Goal: Task Accomplishment & Management: Manage account settings

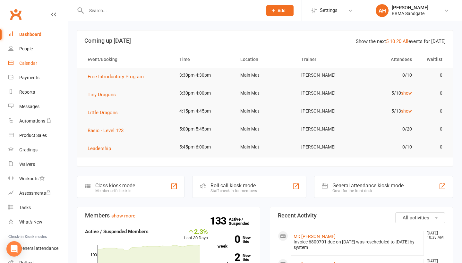
click at [31, 66] on link "Calendar" at bounding box center [37, 63] width 59 height 14
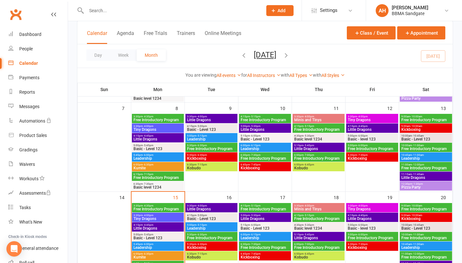
scroll to position [122, 0]
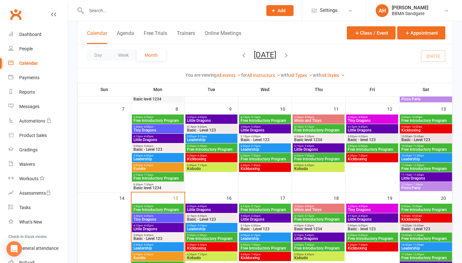
click at [413, 141] on span "Basic - Level 123" at bounding box center [426, 140] width 50 height 4
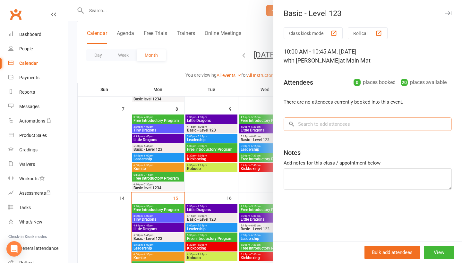
click at [351, 125] on input "search" at bounding box center [368, 124] width 168 height 13
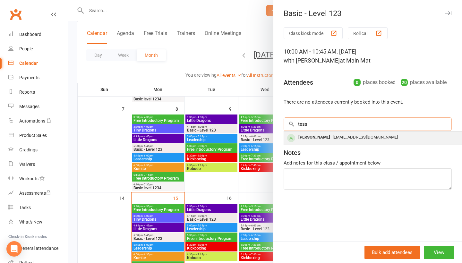
type input "tess"
click at [349, 137] on span "[EMAIL_ADDRESS][DOMAIN_NAME]" at bounding box center [365, 137] width 65 height 5
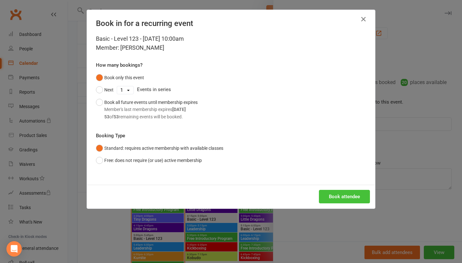
click at [342, 194] on button "Book attendee" at bounding box center [344, 196] width 51 height 13
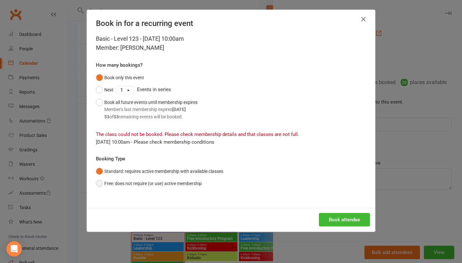
click at [193, 183] on button "Free: does not require (or use) active membership" at bounding box center [149, 184] width 106 height 12
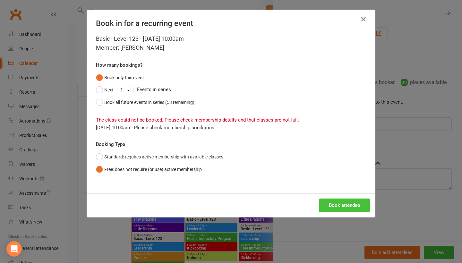
click at [334, 204] on button "Book attendee" at bounding box center [344, 205] width 51 height 13
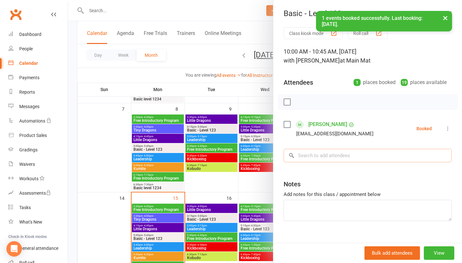
click at [337, 163] on input "search" at bounding box center [368, 155] width 168 height 13
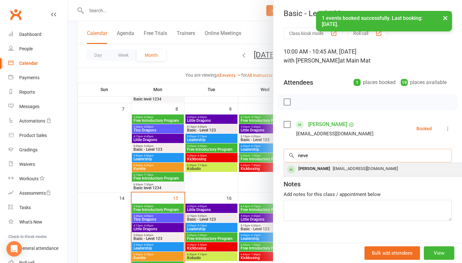
type input "neve"
click at [332, 174] on div "[EMAIL_ADDRESS][DOMAIN_NAME]" at bounding box center [380, 168] width 187 height 9
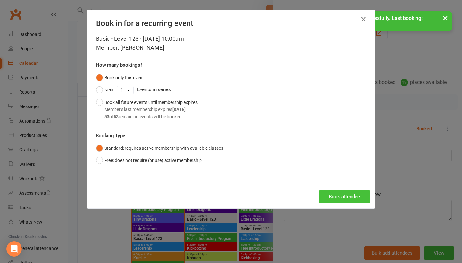
click at [331, 199] on button "Book attendee" at bounding box center [344, 196] width 51 height 13
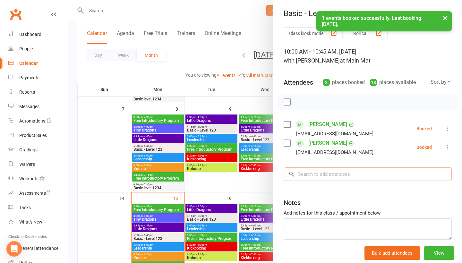
click at [333, 176] on input "search" at bounding box center [368, 174] width 168 height 13
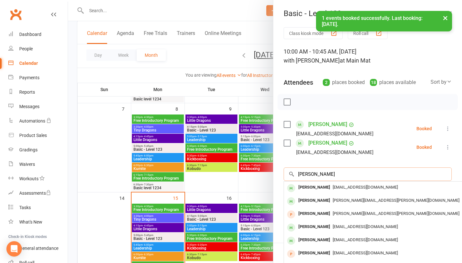
type input "[PERSON_NAME]"
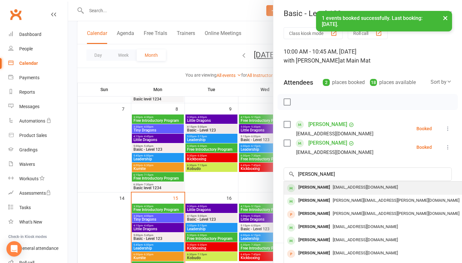
drag, startPoint x: 333, startPoint y: 176, endPoint x: 333, endPoint y: 189, distance: 13.5
click at [333, 189] on span "[EMAIL_ADDRESS][DOMAIN_NAME]" at bounding box center [365, 187] width 65 height 5
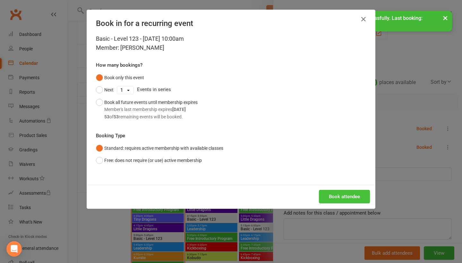
click at [339, 201] on button "Book attendee" at bounding box center [344, 196] width 51 height 13
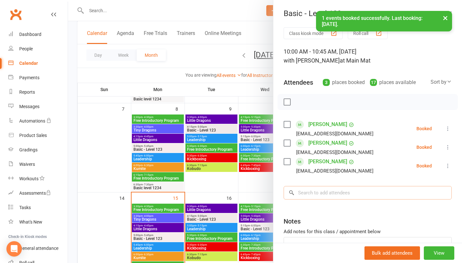
click at [337, 198] on input "search" at bounding box center [368, 192] width 168 height 13
type input "Isobel"
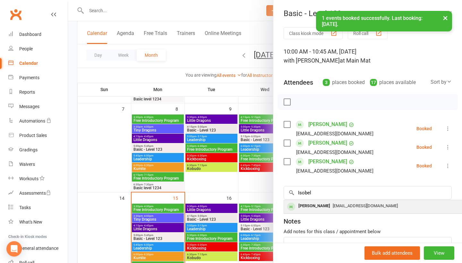
drag, startPoint x: 337, startPoint y: 198, endPoint x: 336, endPoint y: 210, distance: 11.6
click at [336, 208] on span "[EMAIL_ADDRESS][DOMAIN_NAME]" at bounding box center [365, 206] width 65 height 5
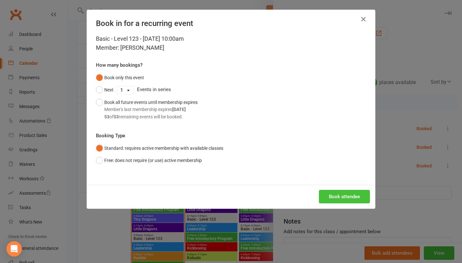
click at [339, 199] on button "Book attendee" at bounding box center [344, 196] width 51 height 13
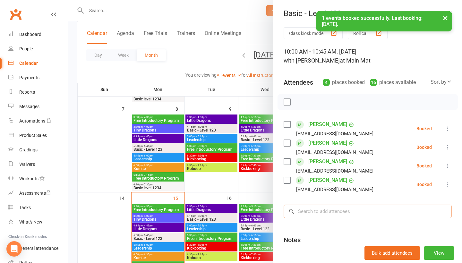
click at [335, 216] on input "search" at bounding box center [368, 211] width 168 height 13
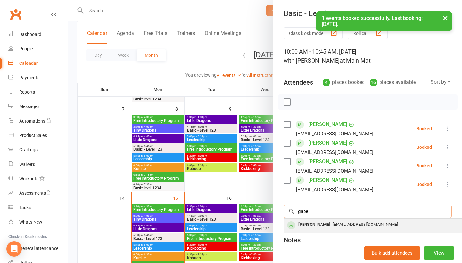
type input "gabe"
click at [333, 224] on span "[EMAIL_ADDRESS][DOMAIN_NAME]" at bounding box center [365, 224] width 65 height 5
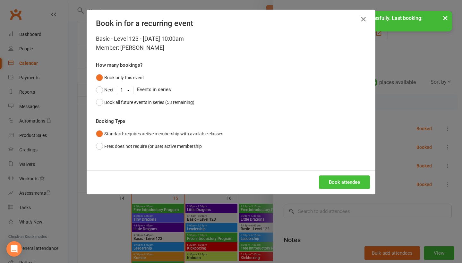
click at [346, 181] on button "Book attendee" at bounding box center [344, 182] width 51 height 13
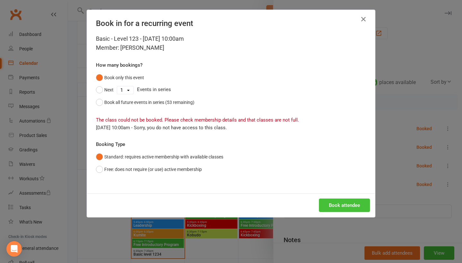
scroll to position [145, 0]
click at [194, 166] on button "Free: does not require (or use) active membership" at bounding box center [149, 169] width 106 height 12
click at [328, 207] on button "Book attendee" at bounding box center [344, 205] width 51 height 13
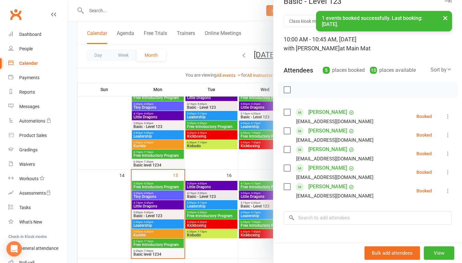
scroll to position [13, 0]
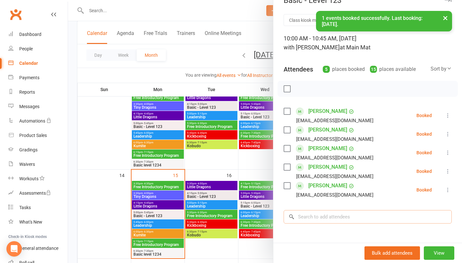
click at [325, 214] on input "search" at bounding box center [368, 216] width 168 height 13
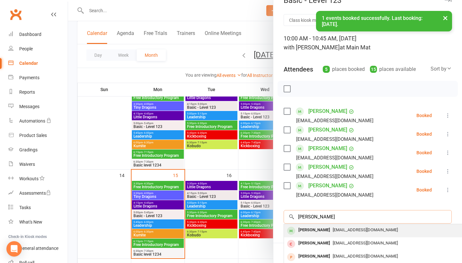
type input "[PERSON_NAME]"
click at [316, 232] on div "[PERSON_NAME]" at bounding box center [314, 230] width 37 height 9
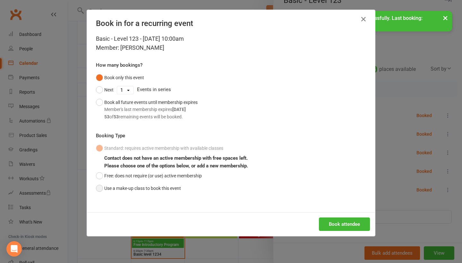
click at [170, 189] on button "Use a make-up class to book this event" at bounding box center [138, 188] width 85 height 12
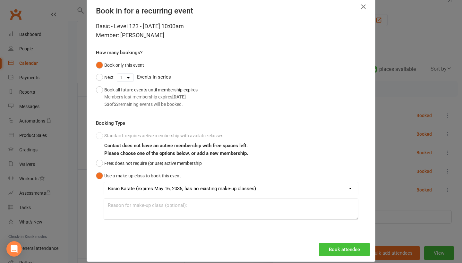
scroll to position [14, 0]
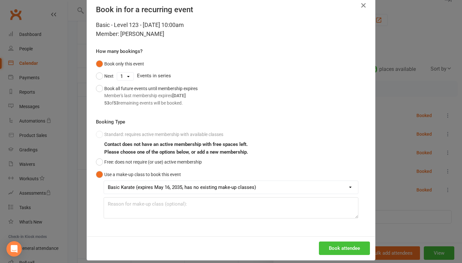
click at [343, 247] on button "Book attendee" at bounding box center [344, 248] width 51 height 13
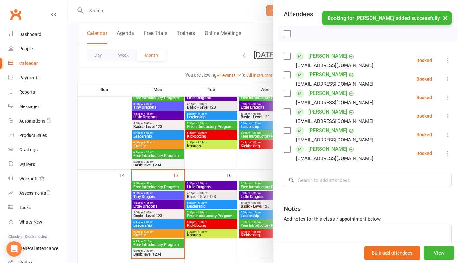
scroll to position [73, 0]
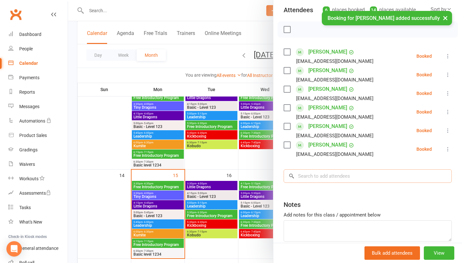
click at [353, 177] on input "search" at bounding box center [368, 176] width 168 height 13
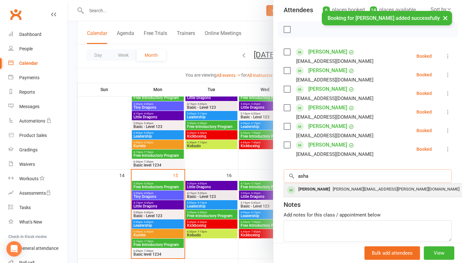
type input "asha"
click at [347, 189] on span "[PERSON_NAME][EMAIL_ADDRESS][PERSON_NAME][DOMAIN_NAME]" at bounding box center [396, 189] width 127 height 5
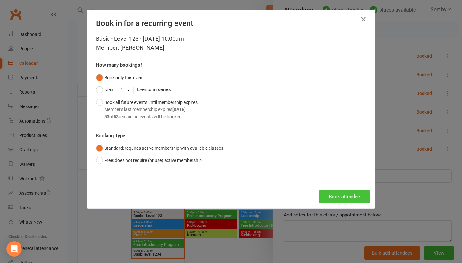
click at [346, 198] on button "Book attendee" at bounding box center [344, 196] width 51 height 13
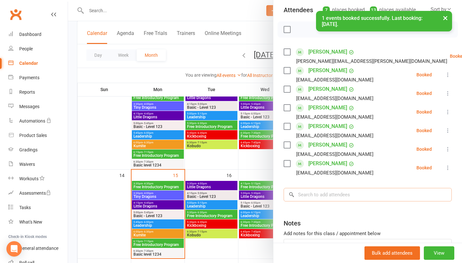
click at [338, 202] on input "search" at bounding box center [368, 194] width 168 height 13
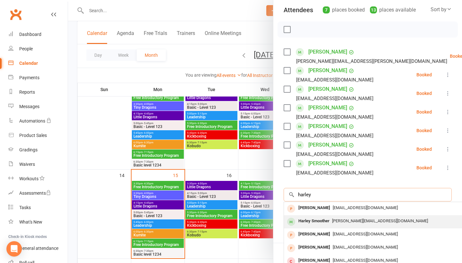
type input "harley"
click at [334, 219] on div "[PERSON_NAME][EMAIL_ADDRESS][DOMAIN_NAME]" at bounding box center [380, 221] width 187 height 9
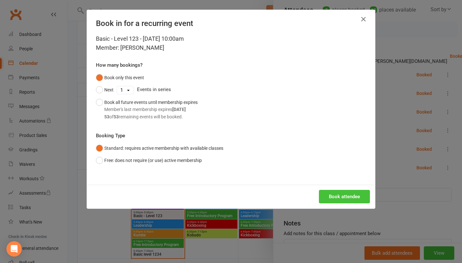
click at [343, 199] on button "Book attendee" at bounding box center [344, 196] width 51 height 13
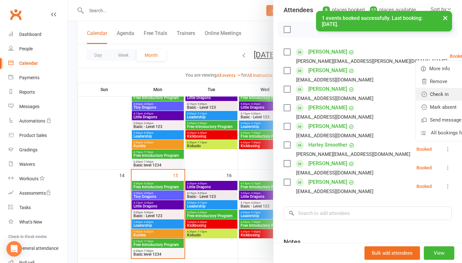
click at [433, 93] on link "Check in" at bounding box center [450, 94] width 69 height 13
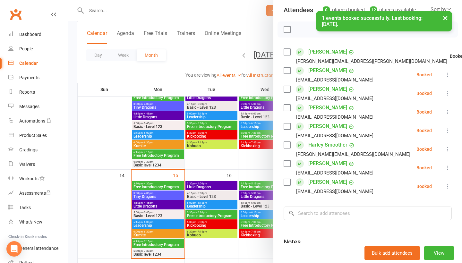
click at [448, 76] on icon at bounding box center [448, 75] width 6 height 6
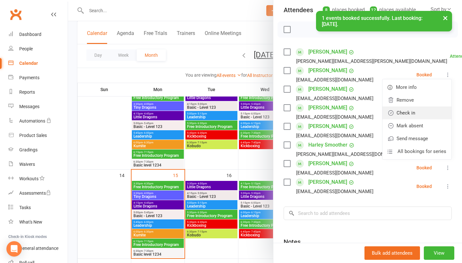
click at [436, 110] on link "Check in" at bounding box center [417, 113] width 69 height 13
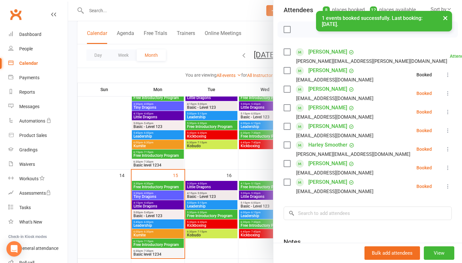
click at [447, 97] on icon at bounding box center [448, 93] width 6 height 6
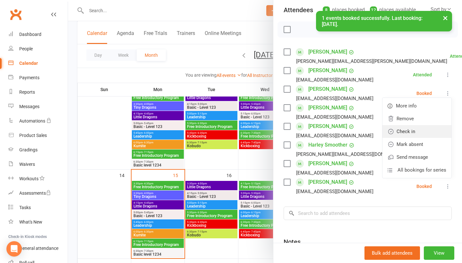
click at [435, 131] on link "Check in" at bounding box center [417, 131] width 69 height 13
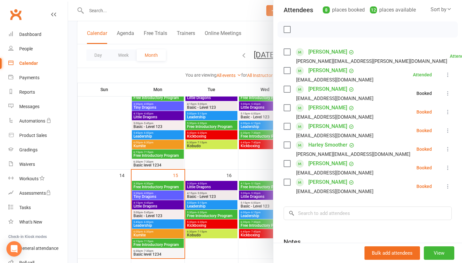
click at [450, 114] on icon at bounding box center [448, 112] width 6 height 6
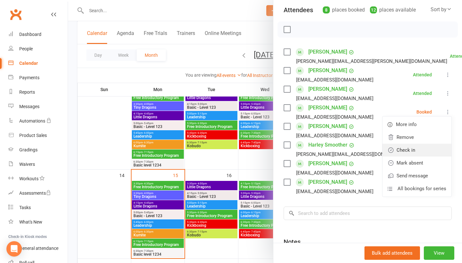
click at [439, 149] on link "Check in" at bounding box center [417, 150] width 69 height 13
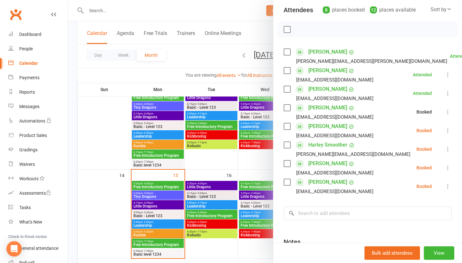
click at [448, 130] on icon at bounding box center [448, 130] width 6 height 6
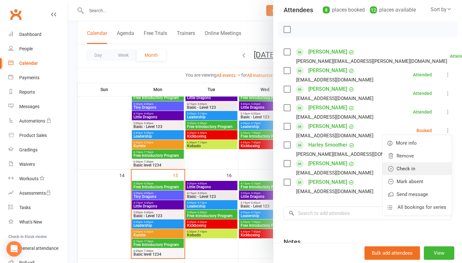
click at [436, 166] on link "Check in" at bounding box center [417, 169] width 69 height 13
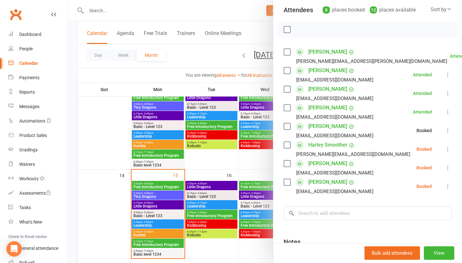
click at [448, 150] on icon at bounding box center [448, 149] width 6 height 6
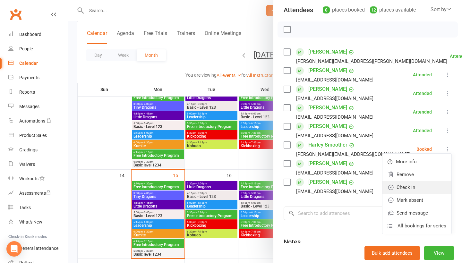
click at [433, 184] on link "Check in" at bounding box center [417, 187] width 69 height 13
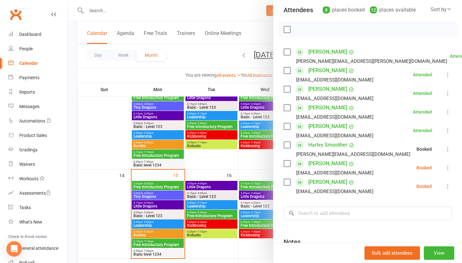
click at [448, 171] on icon at bounding box center [448, 168] width 6 height 6
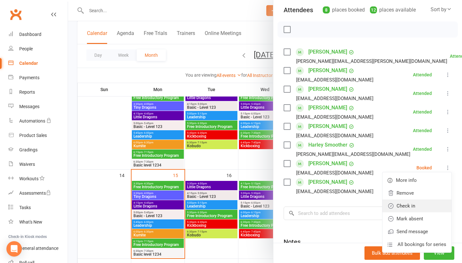
click at [431, 207] on link "Check in" at bounding box center [417, 206] width 69 height 13
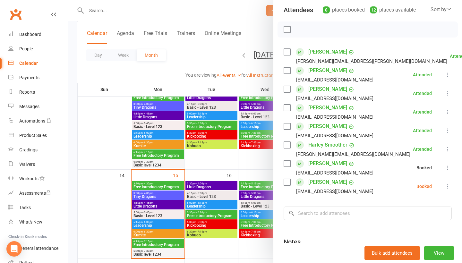
click at [450, 184] on button at bounding box center [448, 187] width 8 height 8
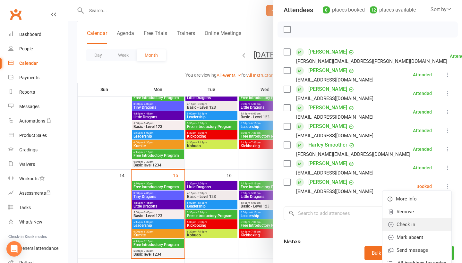
click at [423, 221] on link "Check in" at bounding box center [417, 224] width 69 height 13
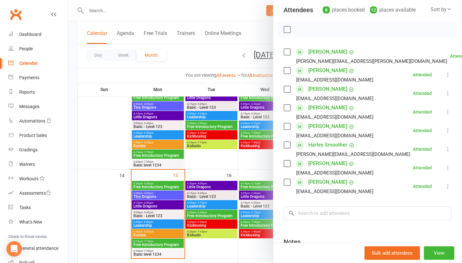
click at [266, 166] on div at bounding box center [265, 131] width 394 height 263
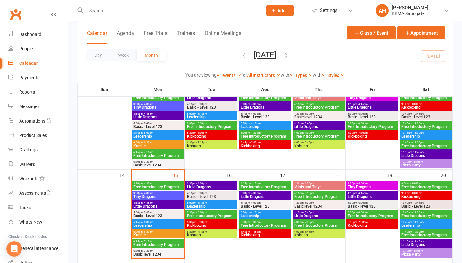
click at [412, 156] on span "Little Dragons" at bounding box center [426, 156] width 50 height 4
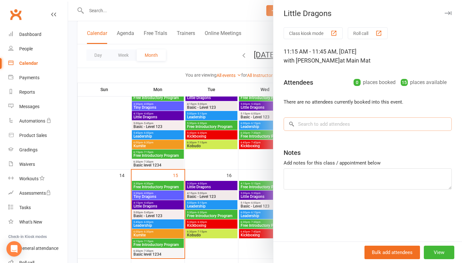
click at [338, 126] on input "search" at bounding box center [368, 124] width 168 height 13
type input "A"
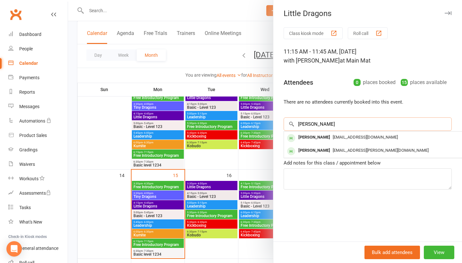
type input "[PERSON_NAME]"
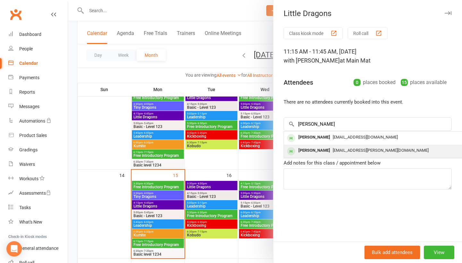
drag, startPoint x: 338, startPoint y: 126, endPoint x: 335, endPoint y: 157, distance: 31.4
click at [335, 155] on div "[EMAIL_ADDRESS][PERSON_NAME][DOMAIN_NAME]" at bounding box center [380, 150] width 187 height 9
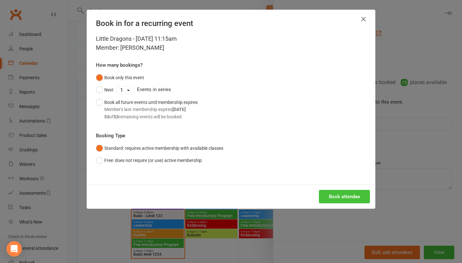
click at [346, 193] on button "Book attendee" at bounding box center [344, 196] width 51 height 13
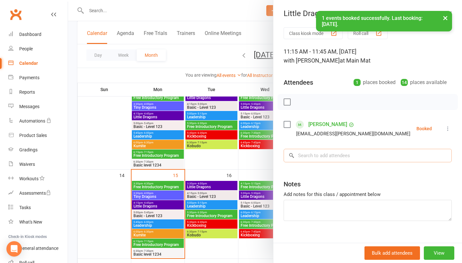
click at [347, 154] on input "search" at bounding box center [368, 155] width 168 height 13
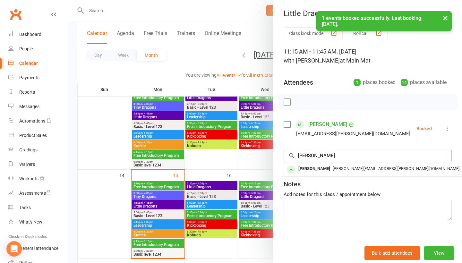
type input "[PERSON_NAME]"
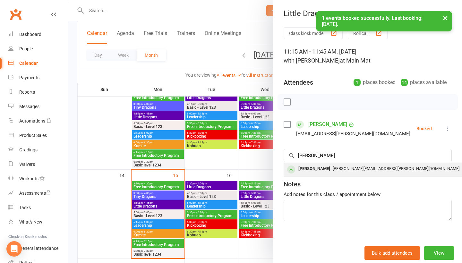
drag, startPoint x: 347, startPoint y: 154, endPoint x: 342, endPoint y: 171, distance: 17.6
click at [342, 171] on span "[PERSON_NAME][EMAIL_ADDRESS][PERSON_NAME][DOMAIN_NAME]" at bounding box center [396, 168] width 127 height 5
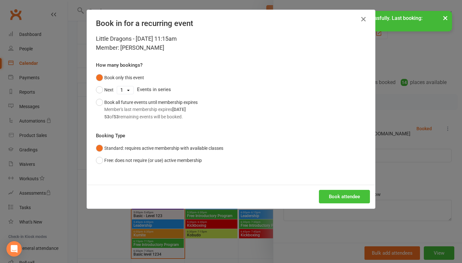
click at [350, 195] on button "Book attendee" at bounding box center [344, 196] width 51 height 13
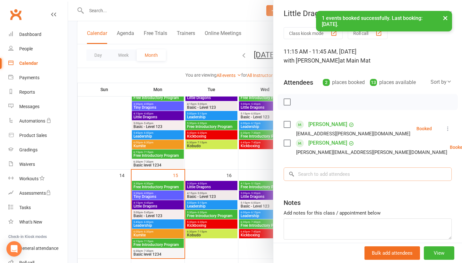
click at [351, 180] on input "search" at bounding box center [368, 174] width 168 height 13
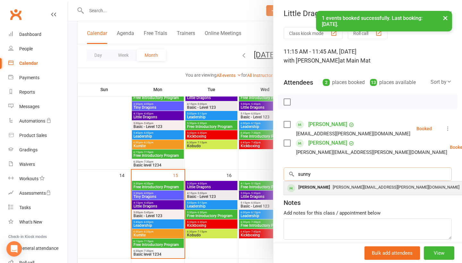
type input "sunny"
click at [350, 189] on span "[PERSON_NAME][EMAIL_ADDRESS][PERSON_NAME][DOMAIN_NAME]" at bounding box center [396, 187] width 127 height 5
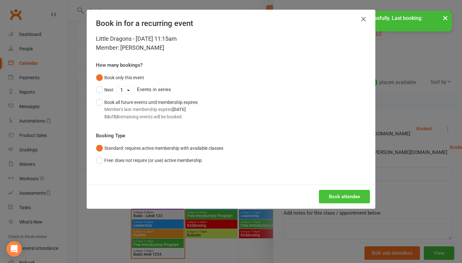
click at [349, 191] on button "Book attendee" at bounding box center [344, 196] width 51 height 13
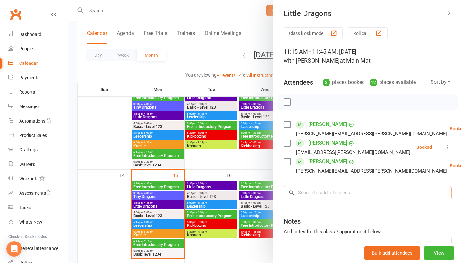
click at [341, 199] on input "search" at bounding box center [368, 192] width 168 height 13
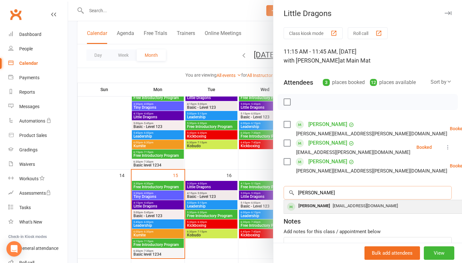
type input "[PERSON_NAME]"
click at [338, 208] on span "[EMAIL_ADDRESS][DOMAIN_NAME]" at bounding box center [365, 206] width 65 height 5
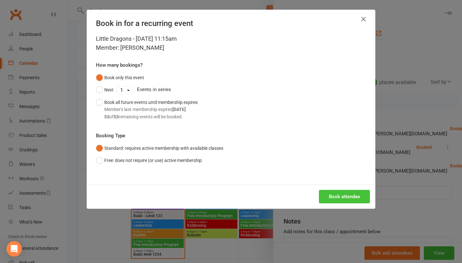
click at [342, 200] on button "Book attendee" at bounding box center [344, 196] width 51 height 13
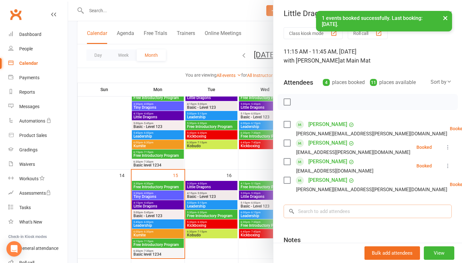
click at [332, 214] on input "search" at bounding box center [368, 211] width 168 height 13
type input "s"
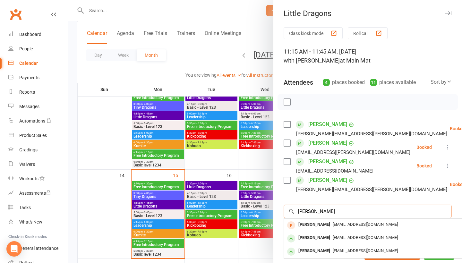
type input "[PERSON_NAME]"
drag, startPoint x: 332, startPoint y: 214, endPoint x: 325, endPoint y: 229, distance: 17.2
click at [325, 229] on div "[PERSON_NAME]" at bounding box center [314, 224] width 37 height 9
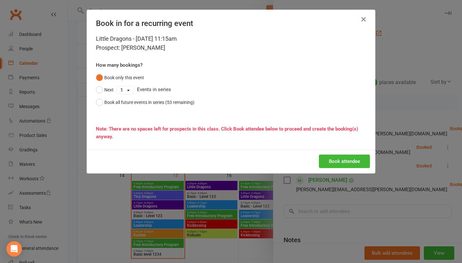
click at [366, 22] on button "button" at bounding box center [364, 19] width 10 height 10
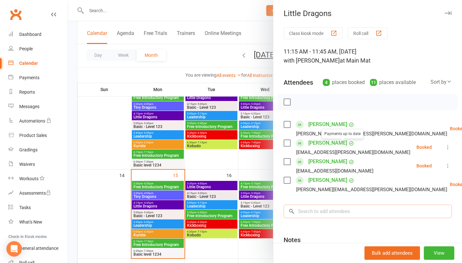
click at [328, 213] on input "search" at bounding box center [368, 211] width 168 height 13
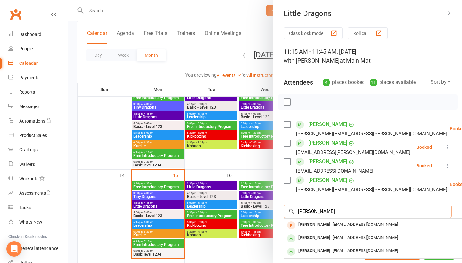
type input "[PERSON_NAME]"
drag, startPoint x: 328, startPoint y: 213, endPoint x: 323, endPoint y: 243, distance: 29.9
click at [323, 243] on div "[PERSON_NAME]" at bounding box center [314, 237] width 37 height 9
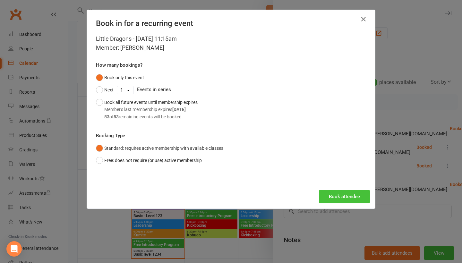
click at [341, 195] on button "Book attendee" at bounding box center [344, 196] width 51 height 13
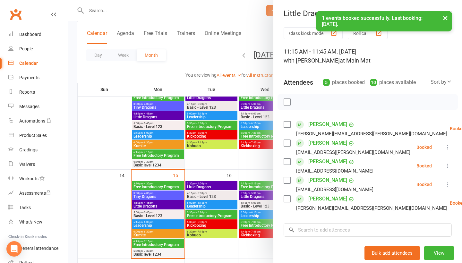
scroll to position [18, 0]
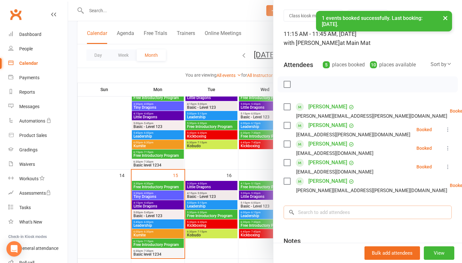
click at [331, 213] on input "search" at bounding box center [368, 212] width 168 height 13
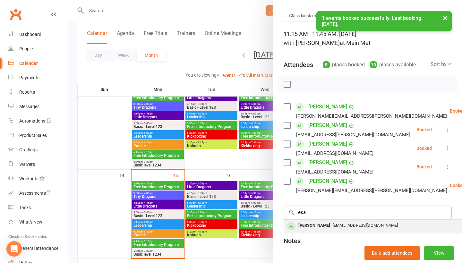
type input "esa"
click at [333, 226] on span "[EMAIL_ADDRESS][DOMAIN_NAME]" at bounding box center [365, 225] width 65 height 5
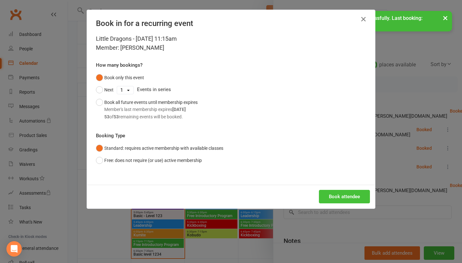
click at [341, 199] on button "Book attendee" at bounding box center [344, 196] width 51 height 13
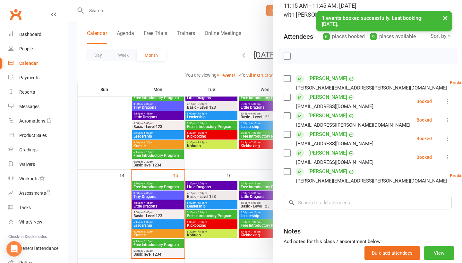
scroll to position [49, 0]
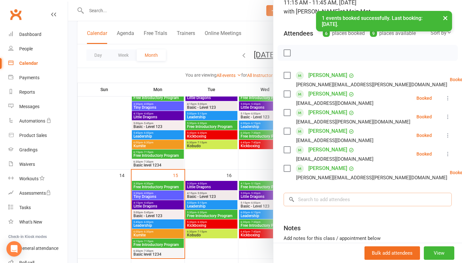
click at [339, 204] on input "search" at bounding box center [368, 199] width 168 height 13
type input "e"
type input "w"
type input "Ewen"
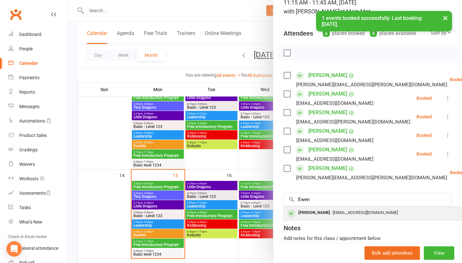
drag, startPoint x: 339, startPoint y: 204, endPoint x: 335, endPoint y: 214, distance: 10.5
click at [335, 214] on span "[EMAIL_ADDRESS][DOMAIN_NAME]" at bounding box center [365, 212] width 65 height 5
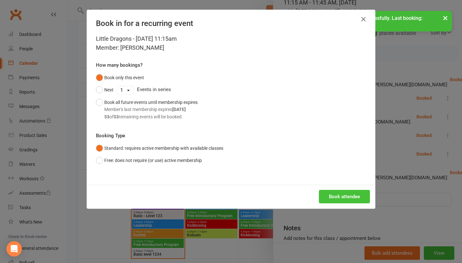
click at [347, 198] on button "Book attendee" at bounding box center [344, 196] width 51 height 13
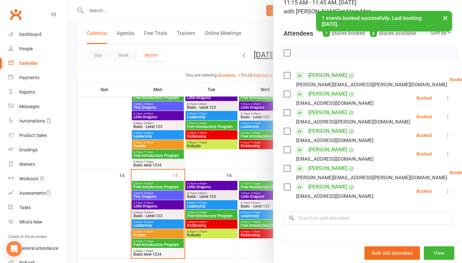
scroll to position [66, 0]
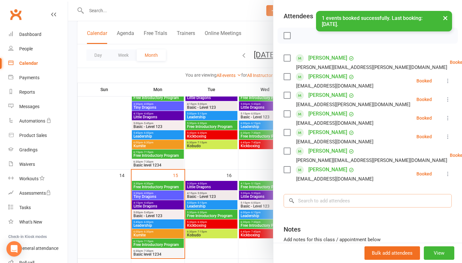
click at [345, 203] on input "search" at bounding box center [368, 200] width 168 height 13
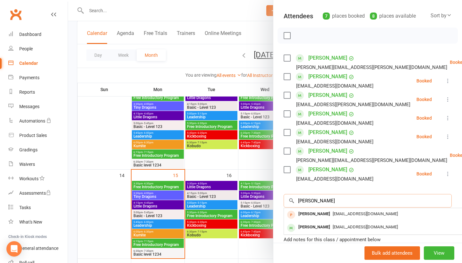
type input "[PERSON_NAME]"
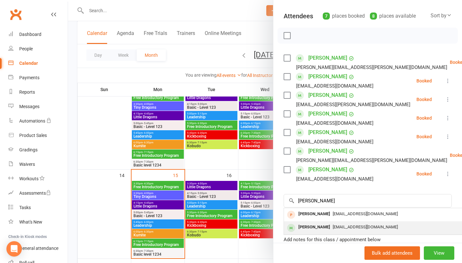
drag, startPoint x: 345, startPoint y: 203, endPoint x: 335, endPoint y: 229, distance: 28.0
click at [335, 229] on span "[EMAIL_ADDRESS][DOMAIN_NAME]" at bounding box center [365, 227] width 65 height 5
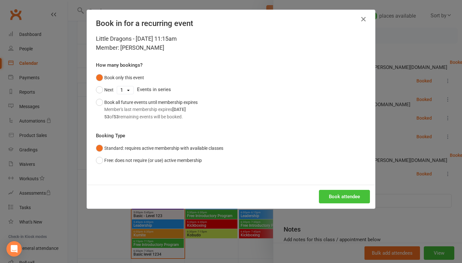
click at [350, 198] on button "Book attendee" at bounding box center [344, 196] width 51 height 13
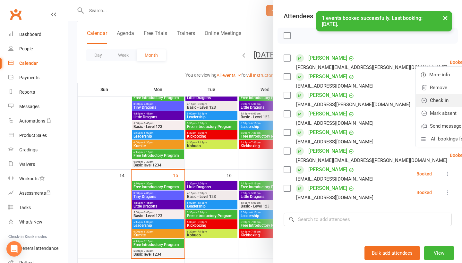
click at [426, 100] on link "Check in" at bounding box center [450, 100] width 69 height 13
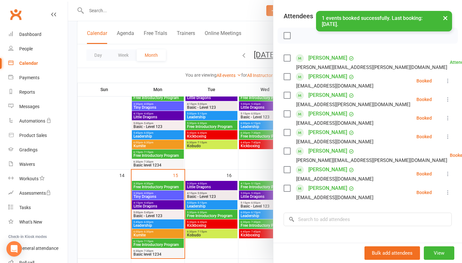
click at [450, 83] on icon at bounding box center [448, 81] width 6 height 6
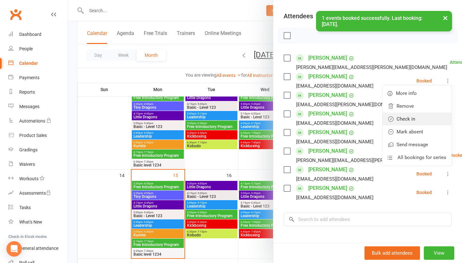
click at [435, 115] on link "Check in" at bounding box center [417, 119] width 69 height 13
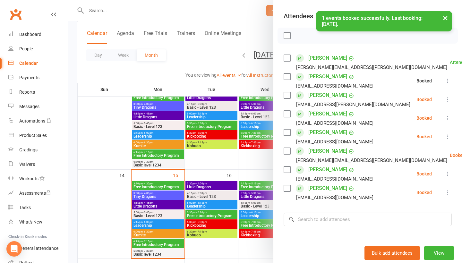
click at [449, 101] on icon at bounding box center [448, 99] width 6 height 6
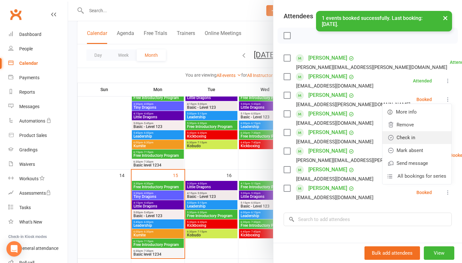
click at [428, 137] on link "Check in" at bounding box center [417, 137] width 69 height 13
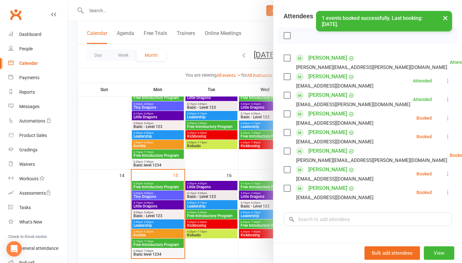
click at [447, 121] on icon at bounding box center [448, 118] width 6 height 6
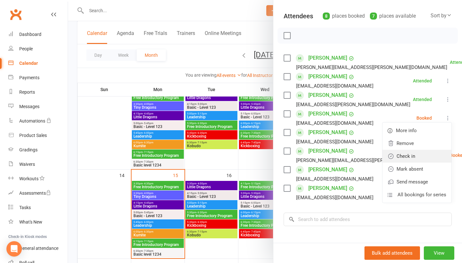
click at [423, 155] on link "Check in" at bounding box center [417, 156] width 69 height 13
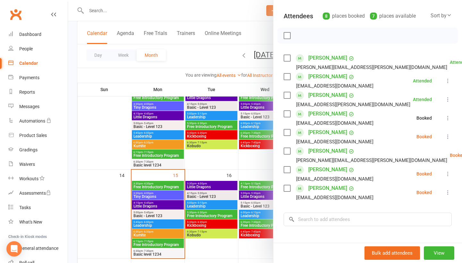
click at [448, 139] on icon at bounding box center [448, 137] width 6 height 6
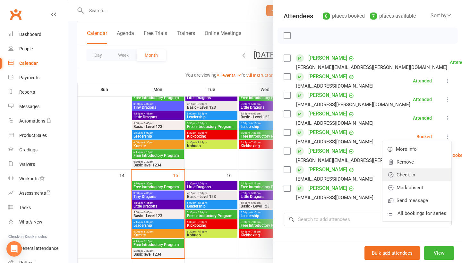
click at [427, 175] on link "Check in" at bounding box center [417, 175] width 69 height 13
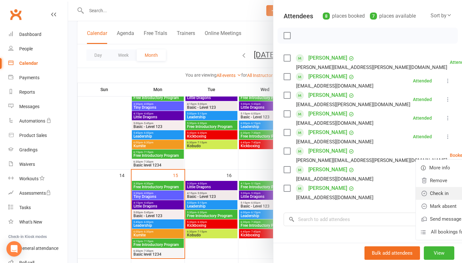
click at [423, 193] on link "Check in" at bounding box center [450, 193] width 69 height 13
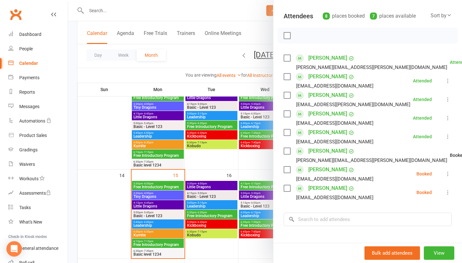
click at [449, 177] on icon at bounding box center [448, 174] width 6 height 6
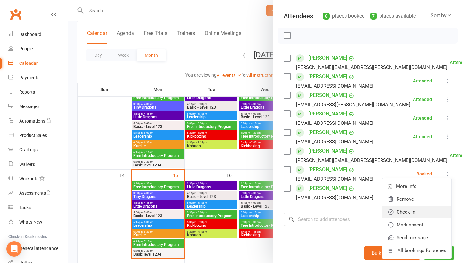
click at [424, 212] on link "Check in" at bounding box center [417, 212] width 69 height 13
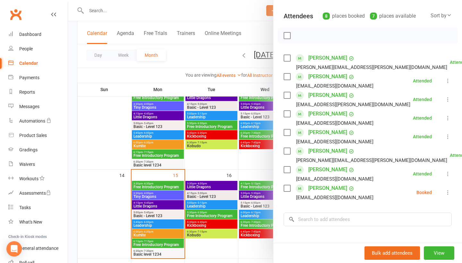
click at [447, 195] on icon at bounding box center [448, 192] width 6 height 6
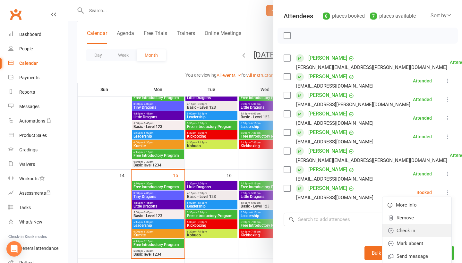
click at [413, 235] on link "Check in" at bounding box center [417, 230] width 69 height 13
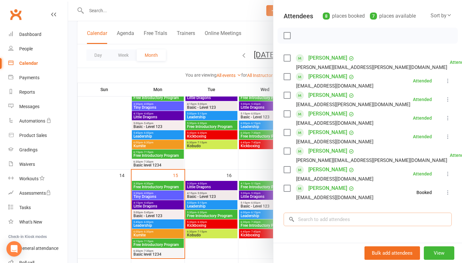
click at [369, 220] on input "search" at bounding box center [368, 219] width 168 height 13
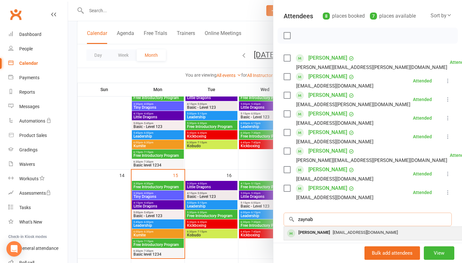
type input "zaynab"
click at [354, 235] on span "[EMAIL_ADDRESS][DOMAIN_NAME]" at bounding box center [365, 232] width 65 height 5
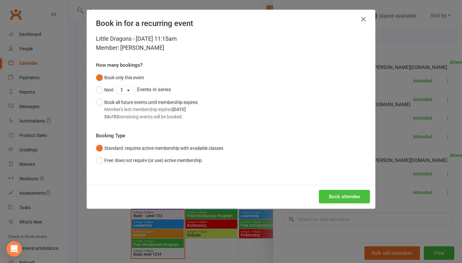
click at [357, 194] on button "Book attendee" at bounding box center [344, 196] width 51 height 13
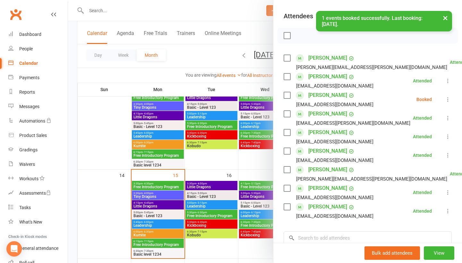
click at [330, 232] on div "Class kiosk mode Roll call 11:15 AM - 11:45 AM, [DATE] with [PERSON_NAME] at Ma…" at bounding box center [368, 148] width 189 height 375
click at [330, 237] on input "search" at bounding box center [368, 238] width 168 height 13
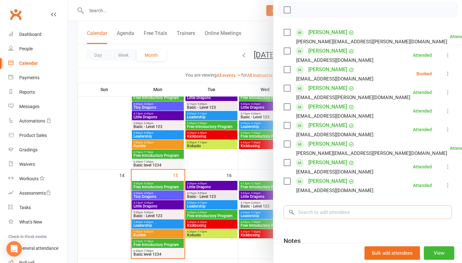
scroll to position [92, 0]
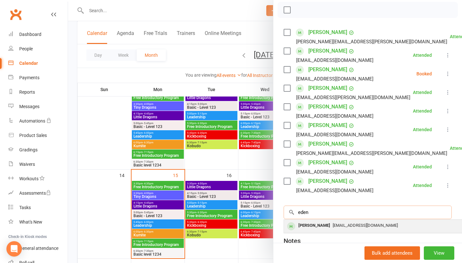
type input "eden"
click at [325, 231] on div "[EMAIL_ADDRESS][DOMAIN_NAME]" at bounding box center [380, 225] width 187 height 9
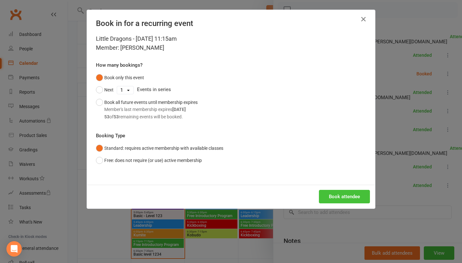
click at [343, 199] on button "Book attendee" at bounding box center [344, 196] width 51 height 13
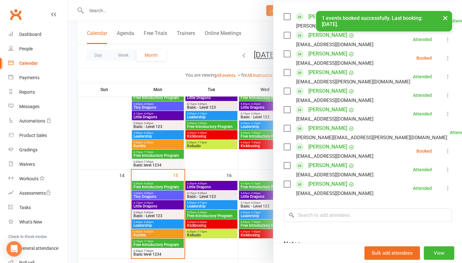
scroll to position [110, 0]
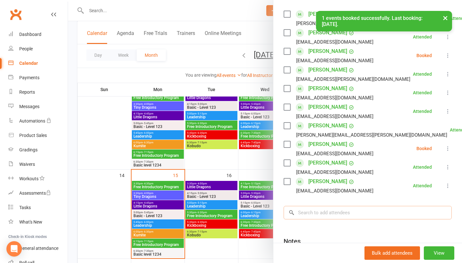
click at [340, 211] on input "search" at bounding box center [368, 212] width 168 height 13
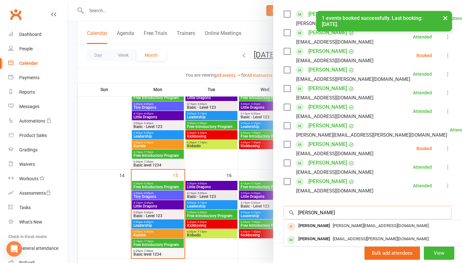
type input "[PERSON_NAME]"
drag, startPoint x: 340, startPoint y: 211, endPoint x: 323, endPoint y: 240, distance: 34.0
click at [323, 240] on div "[PERSON_NAME]" at bounding box center [314, 239] width 37 height 9
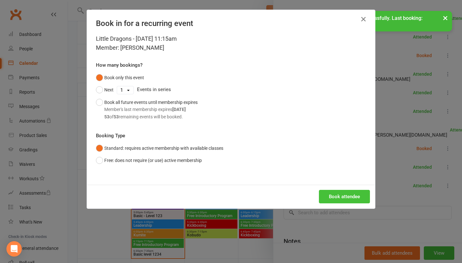
click at [344, 199] on button "Book attendee" at bounding box center [344, 196] width 51 height 13
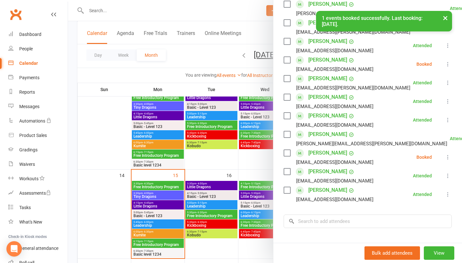
scroll to position [132, 0]
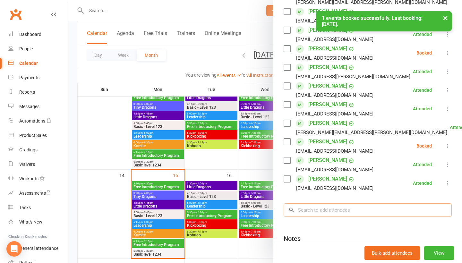
click at [339, 213] on input "search" at bounding box center [368, 210] width 168 height 13
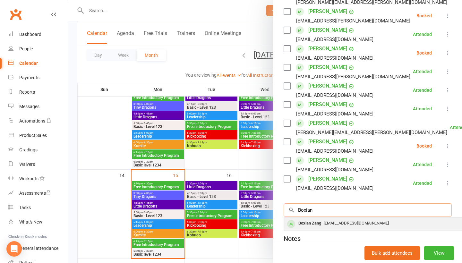
type input "Boxian"
drag, startPoint x: 334, startPoint y: 225, endPoint x: 321, endPoint y: 230, distance: 13.2
click at [321, 230] on div "Boxian Zang [EMAIL_ADDRESS][DOMAIN_NAME]" at bounding box center [380, 224] width 192 height 13
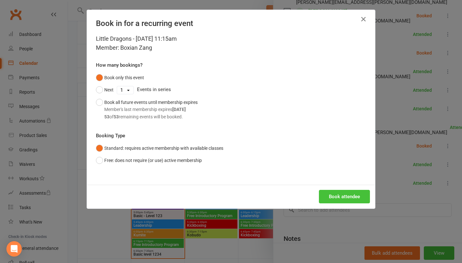
click at [347, 198] on button "Book attendee" at bounding box center [344, 196] width 51 height 13
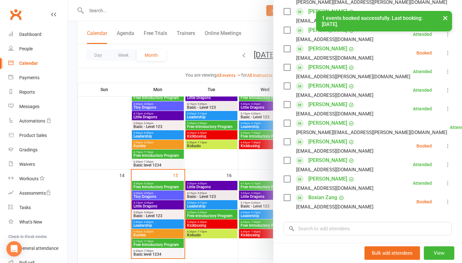
scroll to position [156, 0]
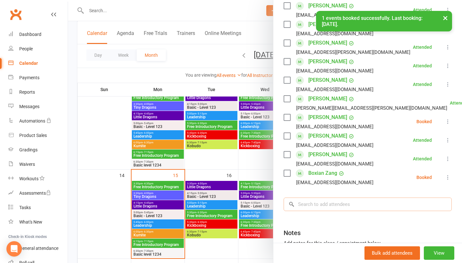
click at [342, 208] on input "search" at bounding box center [368, 204] width 168 height 13
type input "Yonah"
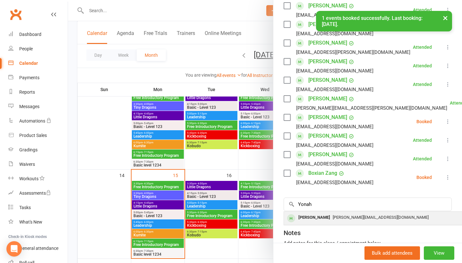
drag, startPoint x: 342, startPoint y: 208, endPoint x: 335, endPoint y: 223, distance: 16.7
click at [335, 223] on div "[PERSON_NAME][EMAIL_ADDRESS][DOMAIN_NAME]" at bounding box center [380, 217] width 187 height 9
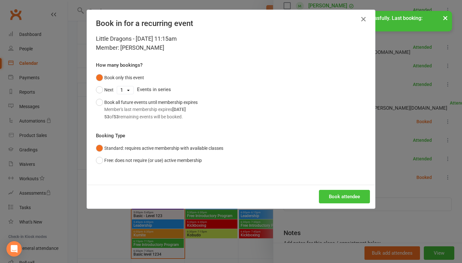
click at [350, 196] on button "Book attendee" at bounding box center [344, 196] width 51 height 13
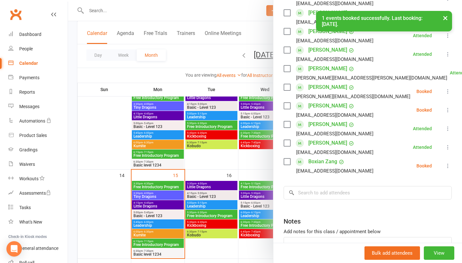
scroll to position [187, 0]
click at [349, 196] on input "search" at bounding box center [368, 192] width 168 height 13
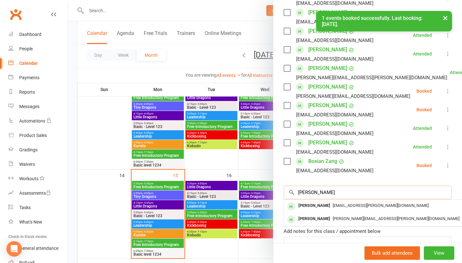
type input "[PERSON_NAME]"
drag, startPoint x: 349, startPoint y: 196, endPoint x: 345, endPoint y: 209, distance: 13.6
click at [345, 208] on span "[EMAIL_ADDRESS][PERSON_NAME][DOMAIN_NAME]" at bounding box center [381, 205] width 96 height 5
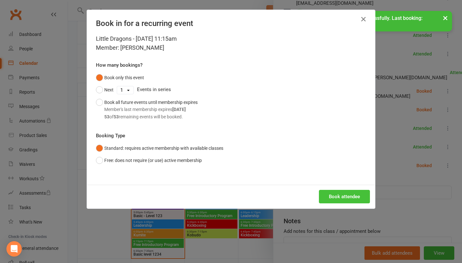
click at [351, 191] on button "Book attendee" at bounding box center [344, 196] width 51 height 13
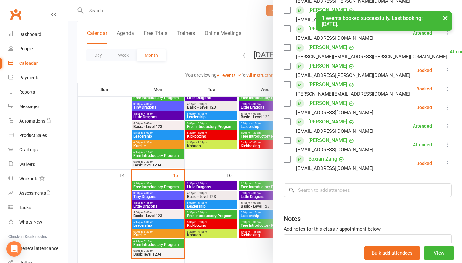
scroll to position [209, 0]
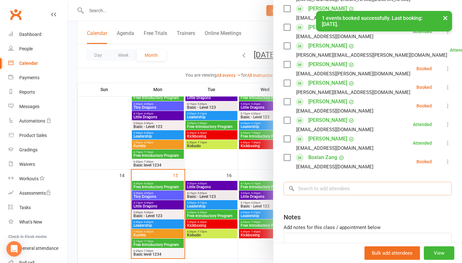
click at [345, 193] on input "search" at bounding box center [368, 188] width 168 height 13
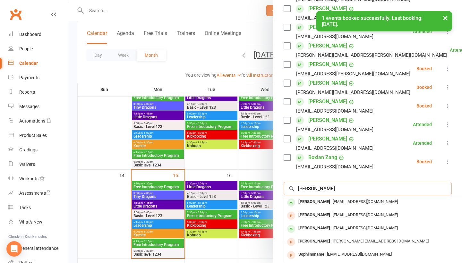
type input "[PERSON_NAME]"
drag, startPoint x: 345, startPoint y: 193, endPoint x: 331, endPoint y: 230, distance: 39.1
click at [333, 230] on span "[EMAIL_ADDRESS][DOMAIN_NAME]" at bounding box center [365, 228] width 65 height 5
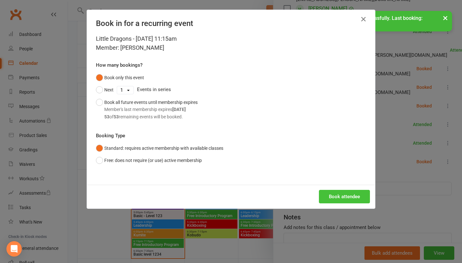
click at [339, 200] on button "Book attendee" at bounding box center [344, 196] width 51 height 13
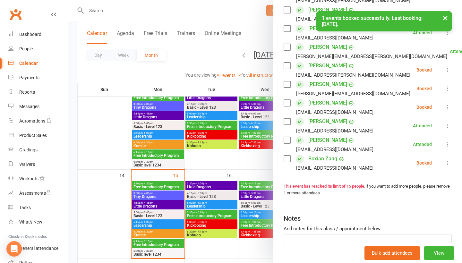
scroll to position [227, 0]
click at [440, 259] on button "View" at bounding box center [439, 253] width 31 height 13
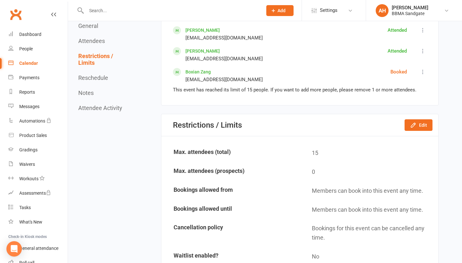
scroll to position [584, 0]
click at [428, 135] on div "Restrictions / Limits Edit" at bounding box center [300, 126] width 277 height 22
click at [429, 129] on button "Edit" at bounding box center [419, 126] width 28 height 12
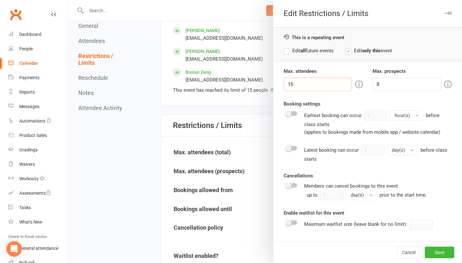
click at [295, 89] on input "15" at bounding box center [318, 84] width 68 height 13
type input "1"
type input "25"
click at [446, 253] on button "Save" at bounding box center [440, 253] width 30 height 12
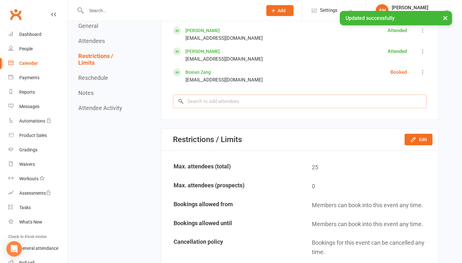
click at [272, 104] on input "search" at bounding box center [300, 101] width 254 height 13
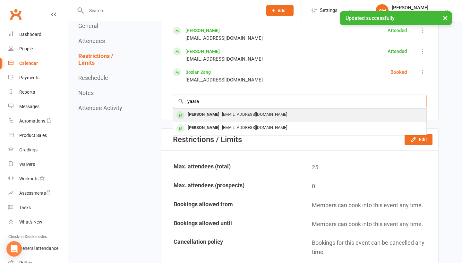
type input "yaara"
click at [272, 116] on div "[EMAIL_ADDRESS][DOMAIN_NAME]" at bounding box center [300, 114] width 248 height 9
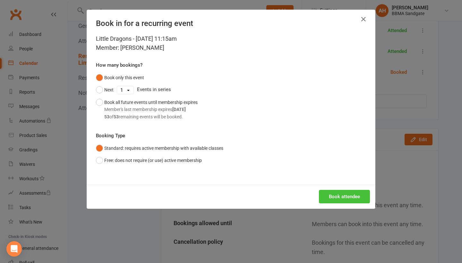
click at [343, 198] on button "Book attendee" at bounding box center [344, 196] width 51 height 13
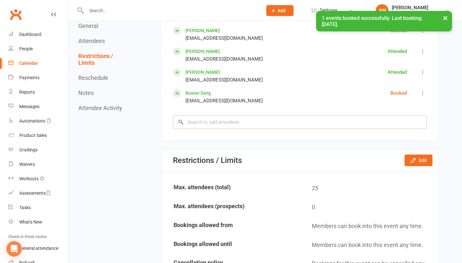
click at [250, 126] on input "search" at bounding box center [300, 122] width 254 height 13
type input "[PERSON_NAME]"
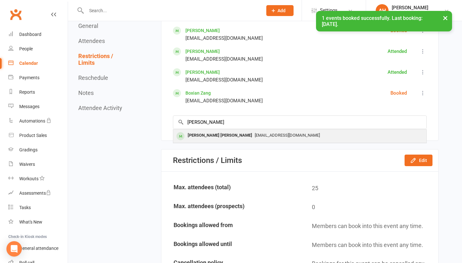
drag, startPoint x: 250, startPoint y: 126, endPoint x: 245, endPoint y: 136, distance: 10.9
click at [255, 136] on span "[EMAIL_ADDRESS][DOMAIN_NAME]" at bounding box center [287, 135] width 65 height 5
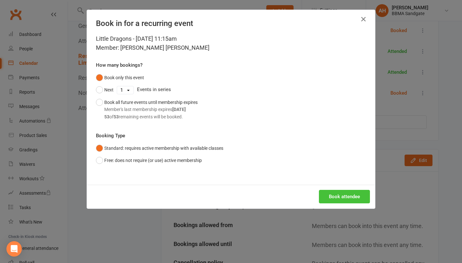
click at [343, 200] on button "Book attendee" at bounding box center [344, 196] width 51 height 13
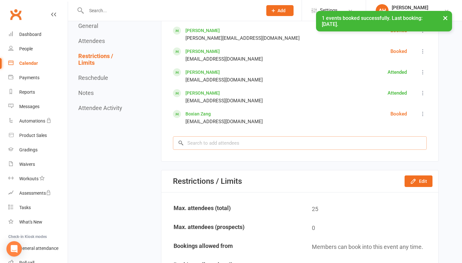
click at [244, 145] on input "search" at bounding box center [300, 142] width 254 height 13
type input "[PERSON_NAME]"
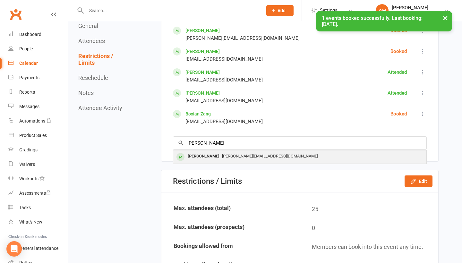
drag, startPoint x: 244, startPoint y: 145, endPoint x: 240, endPoint y: 158, distance: 13.7
click at [240, 158] on span "[PERSON_NAME][EMAIL_ADDRESS][DOMAIN_NAME]" at bounding box center [270, 156] width 96 height 5
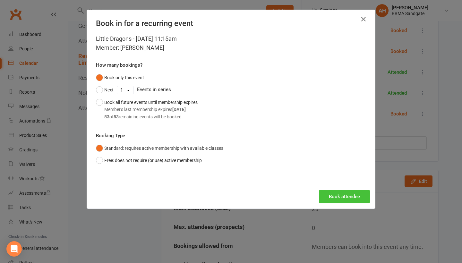
click at [337, 197] on button "Book attendee" at bounding box center [344, 196] width 51 height 13
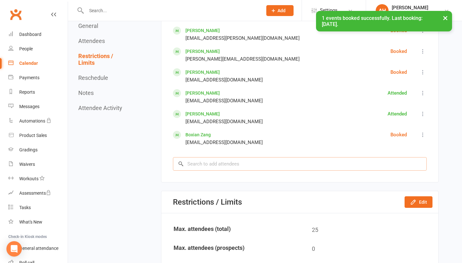
click at [303, 165] on input "search" at bounding box center [300, 163] width 254 height 13
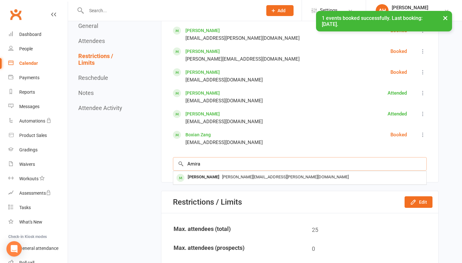
type input "Amira"
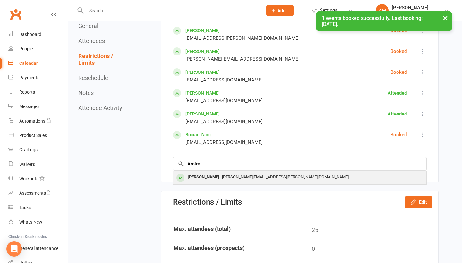
drag, startPoint x: 303, startPoint y: 165, endPoint x: 261, endPoint y: 177, distance: 43.8
click at [261, 177] on span "[PERSON_NAME][EMAIL_ADDRESS][PERSON_NAME][DOMAIN_NAME]" at bounding box center [285, 177] width 127 height 5
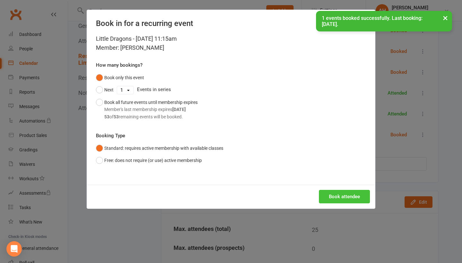
click at [341, 199] on button "Book attendee" at bounding box center [344, 196] width 51 height 13
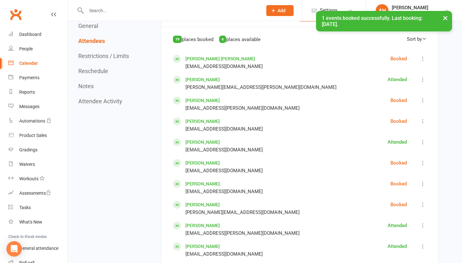
scroll to position [293, 0]
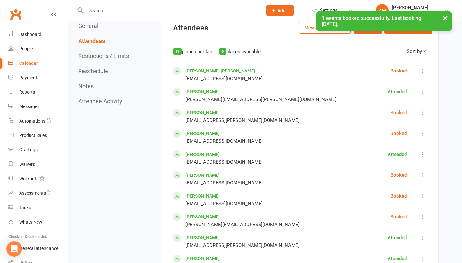
click at [425, 70] on icon at bounding box center [423, 71] width 6 height 6
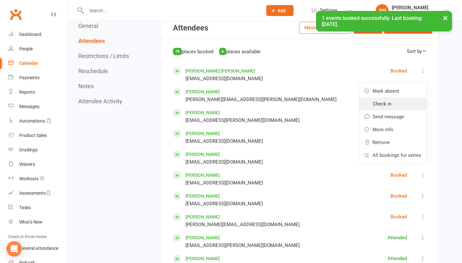
click at [403, 104] on link "Check in" at bounding box center [392, 104] width 67 height 13
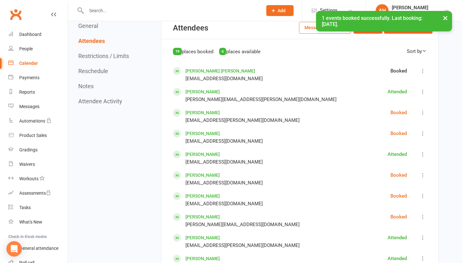
click at [427, 114] on button at bounding box center [423, 113] width 8 height 8
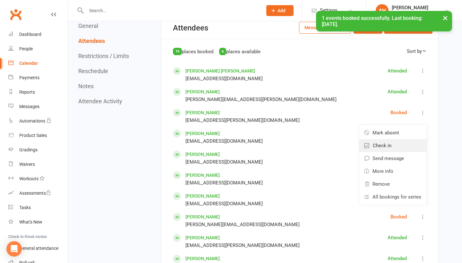
click at [398, 145] on link "Check in" at bounding box center [392, 145] width 67 height 13
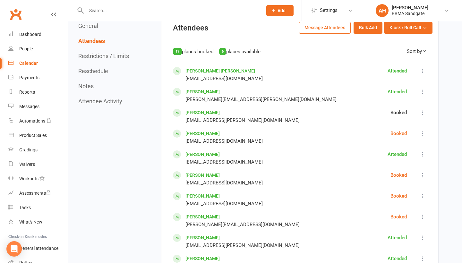
click at [425, 133] on icon at bounding box center [423, 133] width 6 height 6
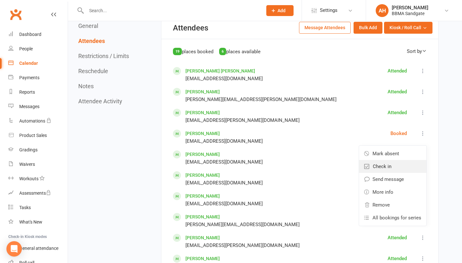
click at [405, 168] on link "Check in" at bounding box center [392, 166] width 67 height 13
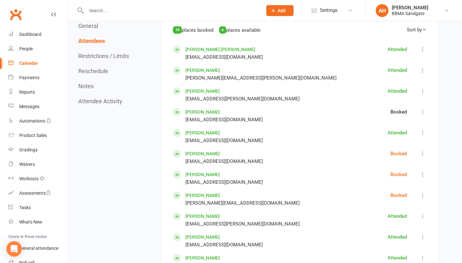
scroll to position [360, 0]
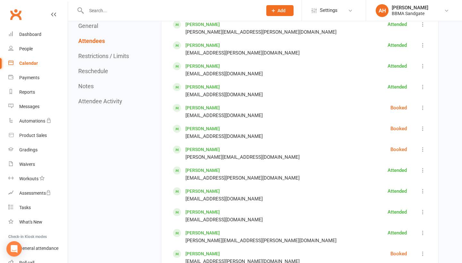
click at [426, 110] on icon at bounding box center [423, 108] width 6 height 6
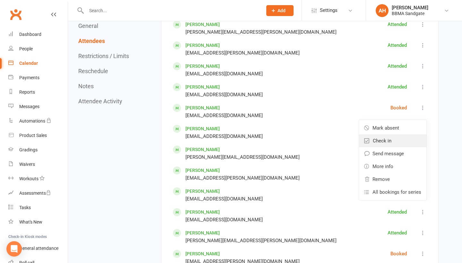
click at [403, 137] on link "Check in" at bounding box center [392, 141] width 67 height 13
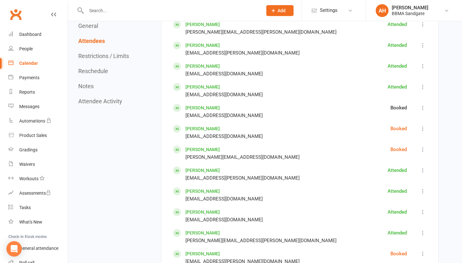
click at [423, 131] on icon at bounding box center [423, 129] width 6 height 6
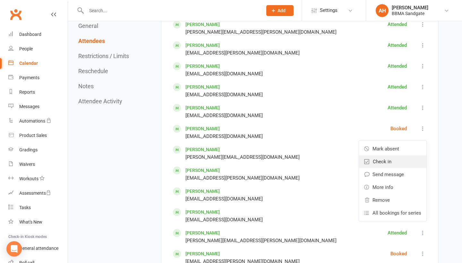
click at [408, 159] on link "Check in" at bounding box center [392, 161] width 67 height 13
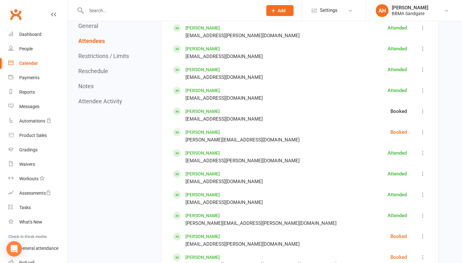
scroll to position [395, 0]
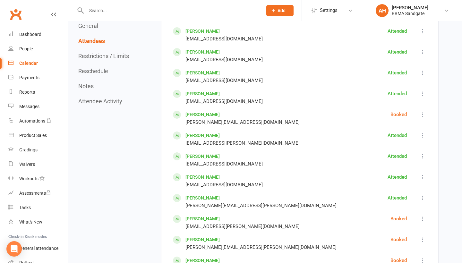
click at [424, 114] on icon at bounding box center [423, 114] width 6 height 6
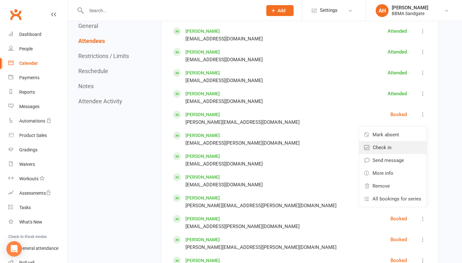
click at [400, 150] on link "Check in" at bounding box center [392, 147] width 67 height 13
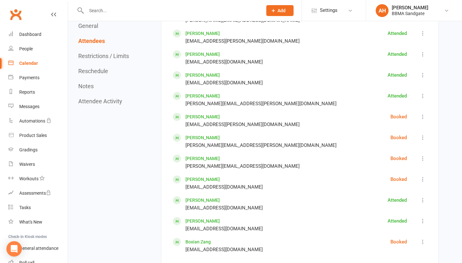
scroll to position [496, 0]
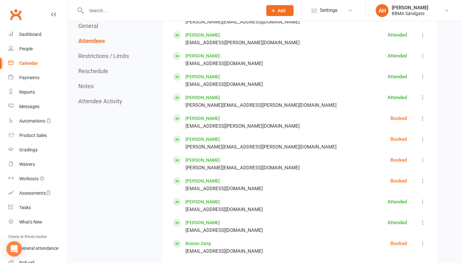
click at [425, 120] on icon at bounding box center [423, 118] width 6 height 6
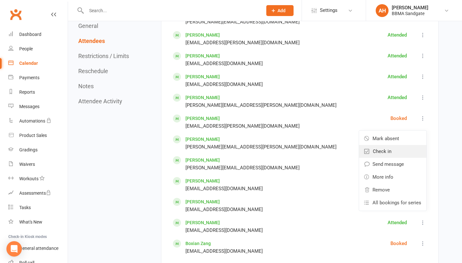
click at [410, 152] on link "Check in" at bounding box center [392, 151] width 67 height 13
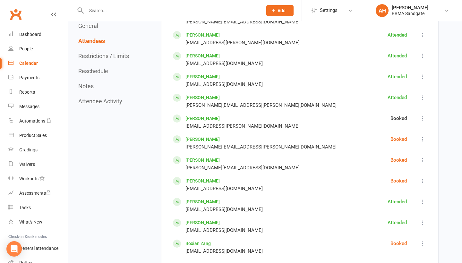
click at [425, 139] on icon at bounding box center [423, 139] width 6 height 6
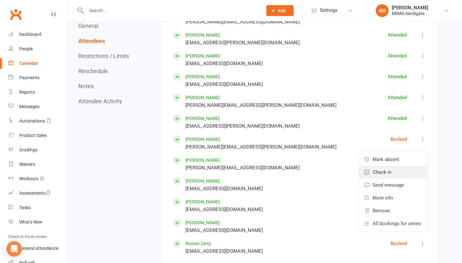
click at [408, 171] on link "Check in" at bounding box center [392, 172] width 67 height 13
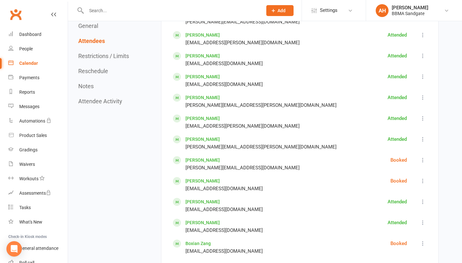
click at [423, 181] on icon at bounding box center [423, 181] width 6 height 6
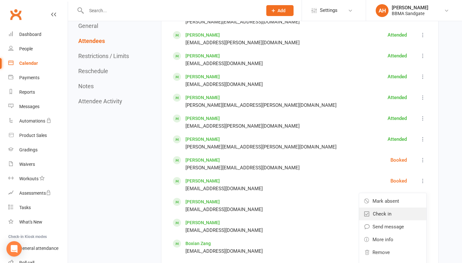
click at [401, 220] on link "Check in" at bounding box center [392, 214] width 67 height 13
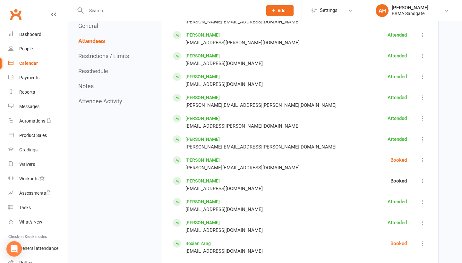
click at [425, 161] on icon at bounding box center [423, 160] width 6 height 6
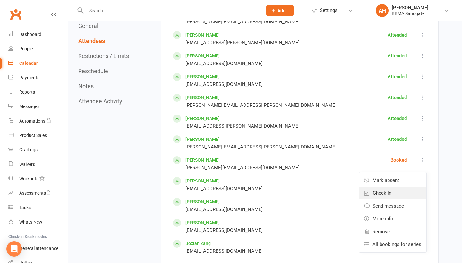
click at [413, 190] on link "Check in" at bounding box center [392, 193] width 67 height 13
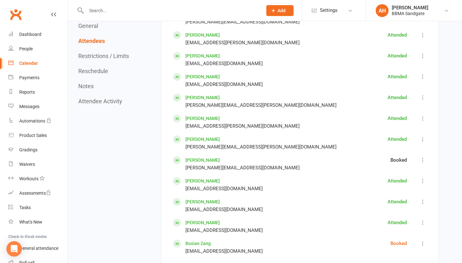
scroll to position [568, 0]
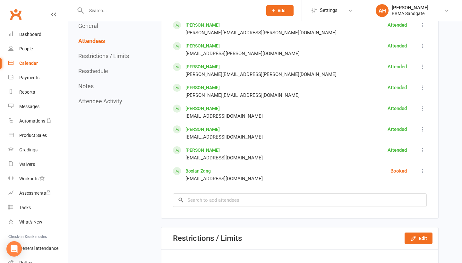
click at [423, 172] on icon at bounding box center [423, 171] width 6 height 6
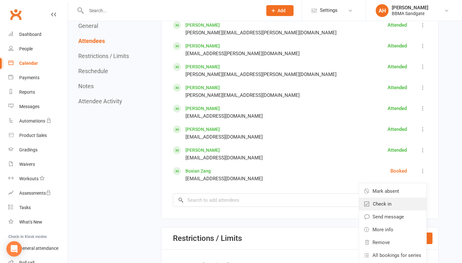
click at [406, 204] on link "Check in" at bounding box center [392, 204] width 67 height 13
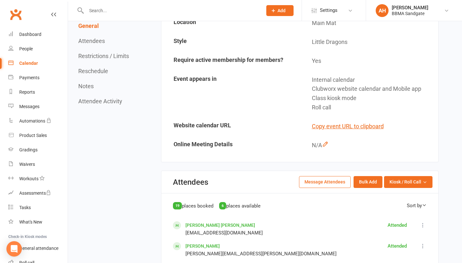
scroll to position [138, 0]
click at [43, 31] on link "Dashboard" at bounding box center [37, 34] width 59 height 14
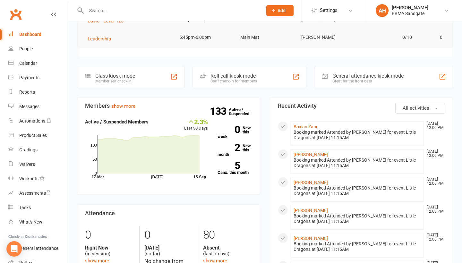
scroll to position [180, 0]
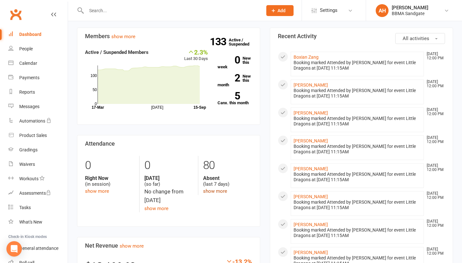
click at [215, 193] on link "show more" at bounding box center [215, 192] width 24 height 6
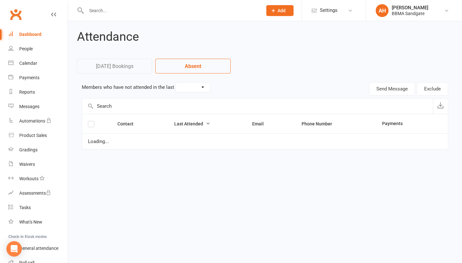
select select "7"
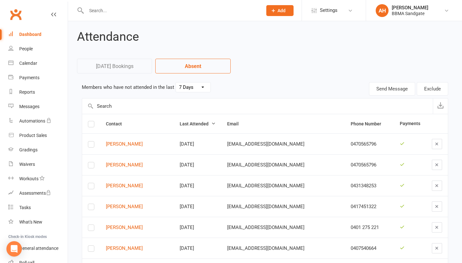
click at [42, 41] on link "Dashboard" at bounding box center [37, 34] width 59 height 14
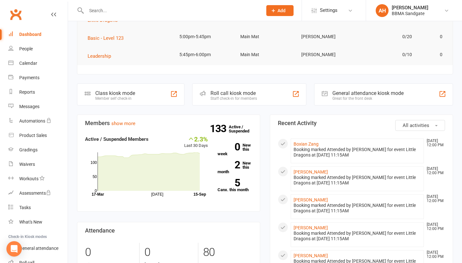
scroll to position [91, 0]
